Goal: Transaction & Acquisition: Purchase product/service

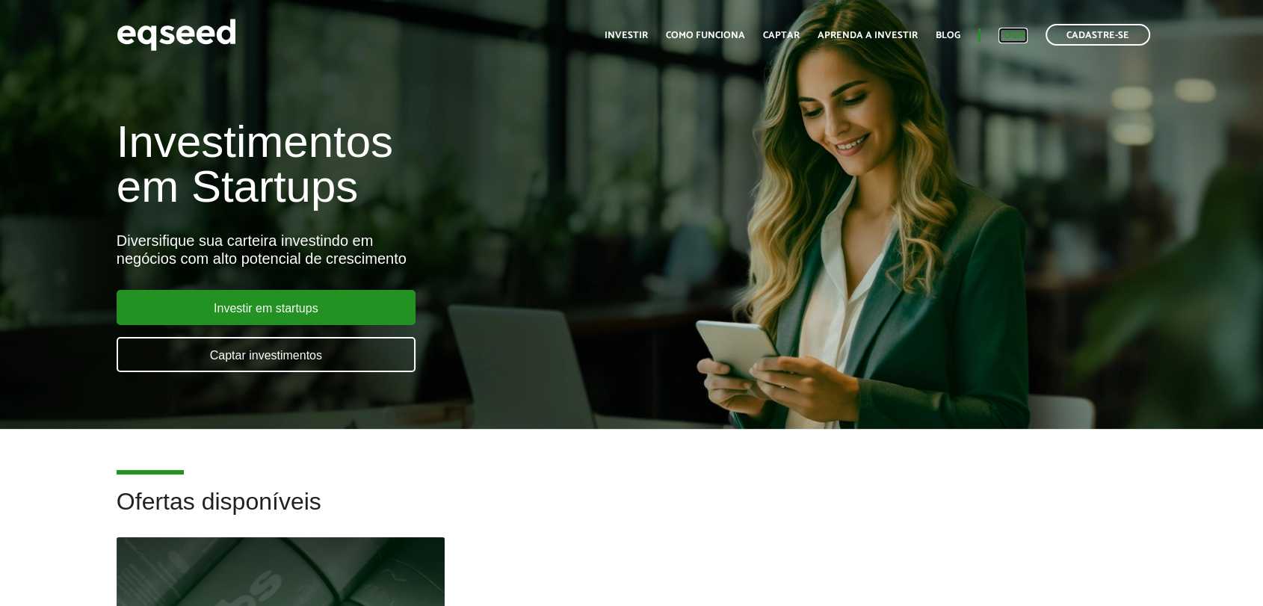
click at [1004, 32] on link "Login" at bounding box center [1012, 36] width 29 height 10
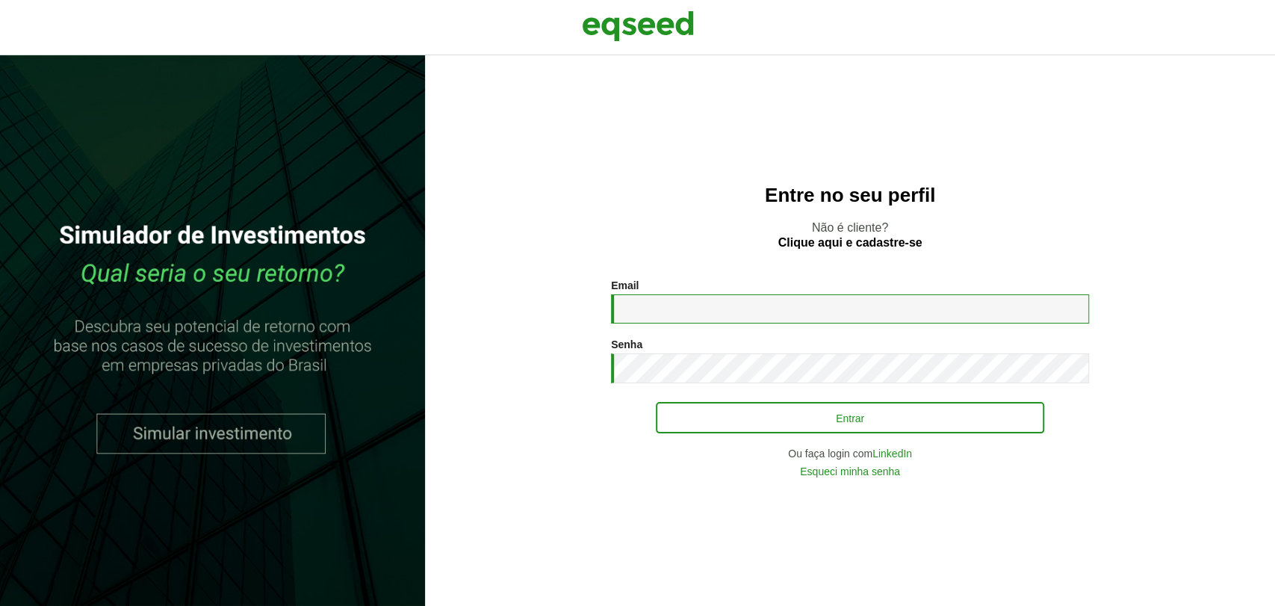
type input "**********"
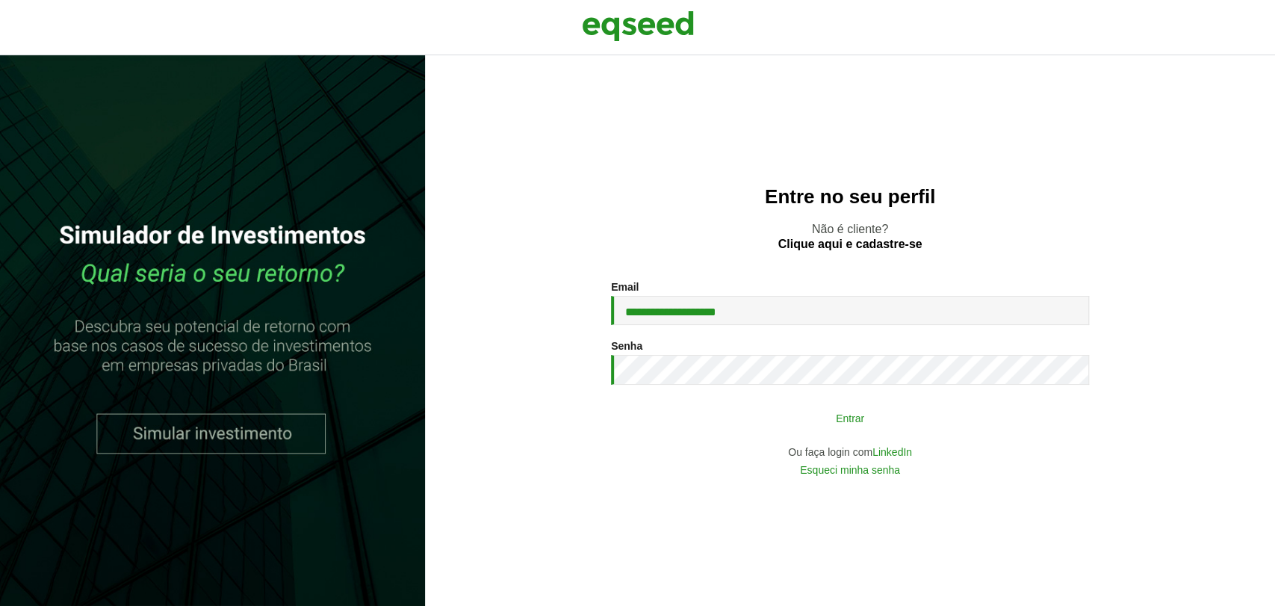
click at [707, 428] on button "Entrar" at bounding box center [850, 417] width 389 height 28
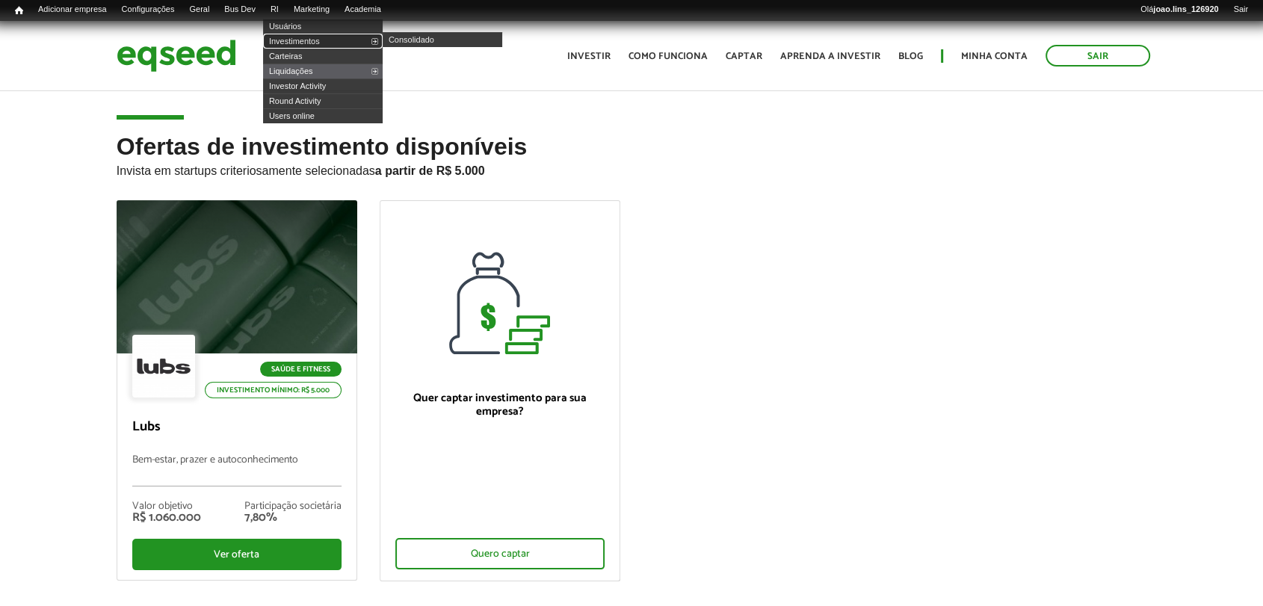
click at [288, 40] on link "Investimentos" at bounding box center [323, 41] width 120 height 15
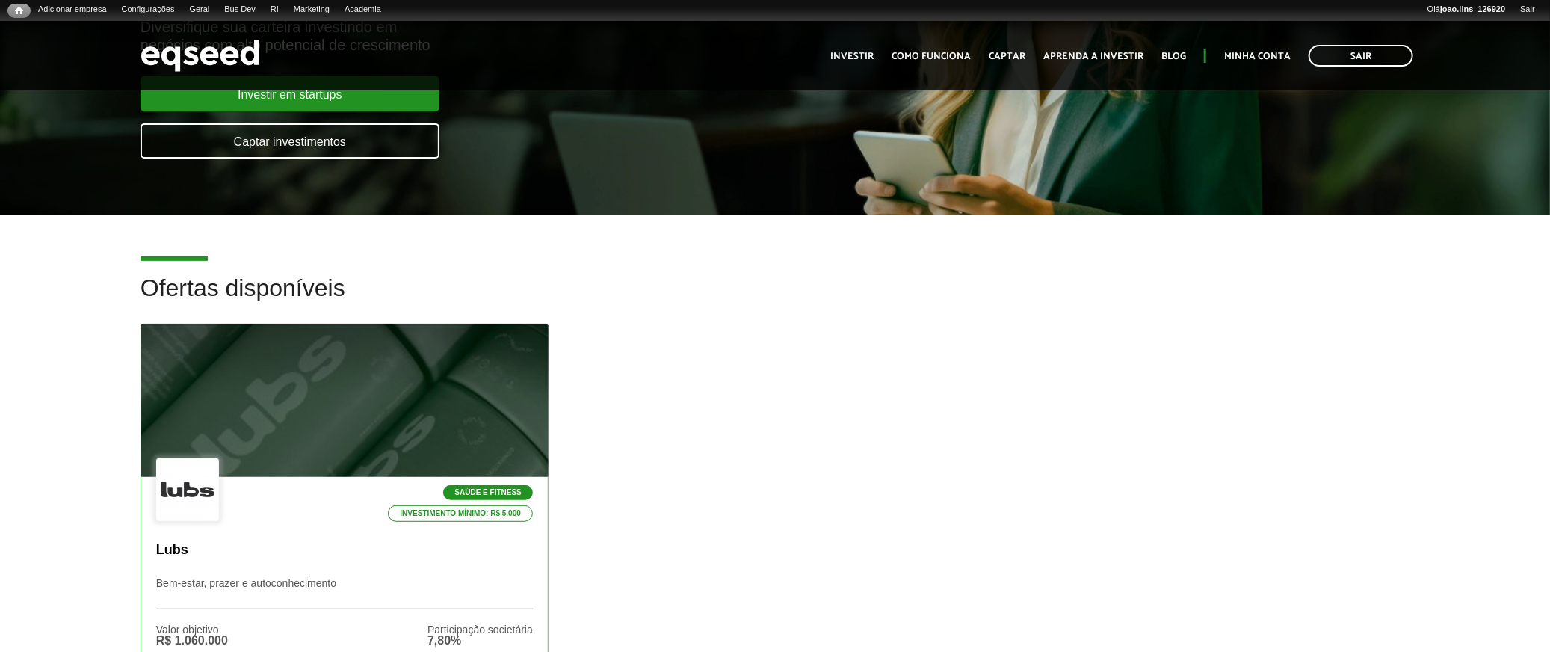
scroll to position [332, 0]
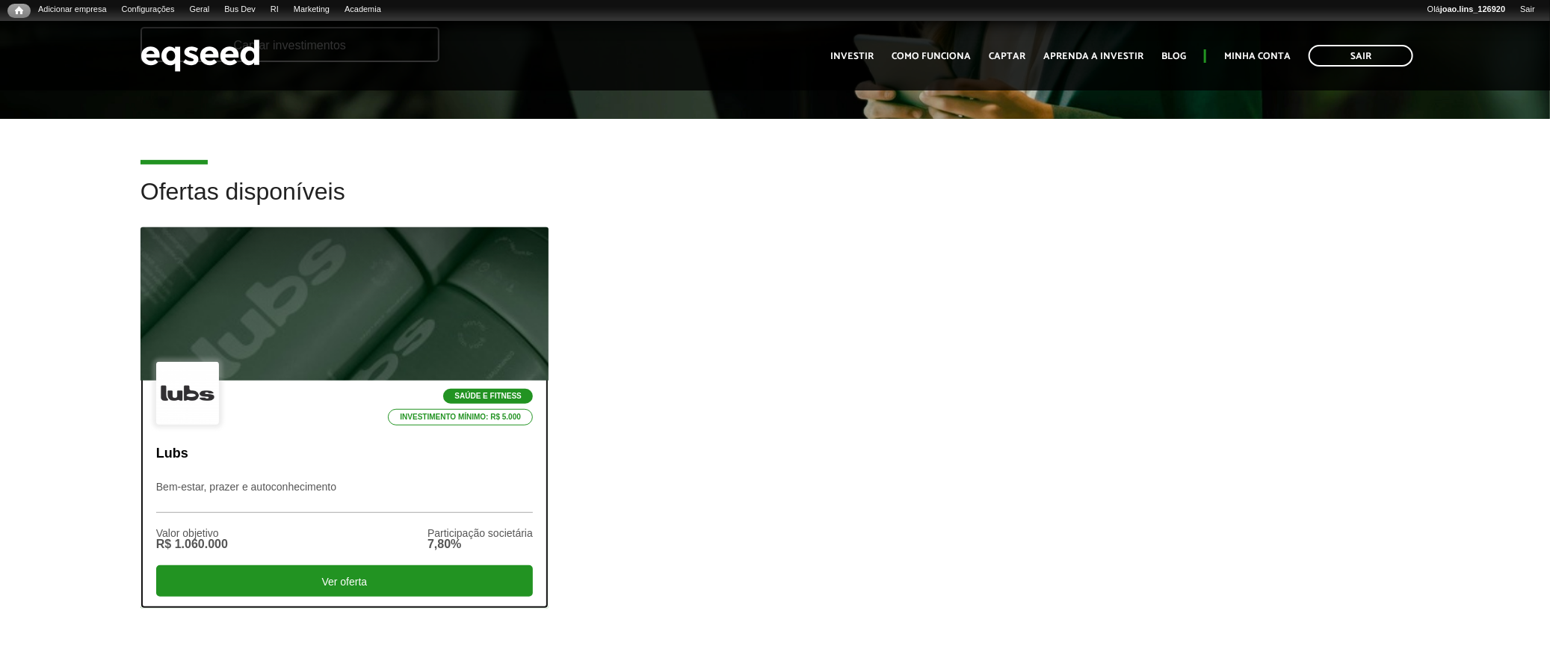
click at [367, 324] on div at bounding box center [343, 304] width 489 height 184
